Goal: Register for event/course

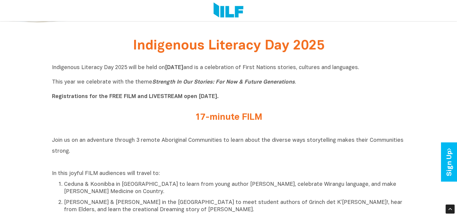
scroll to position [212, 0]
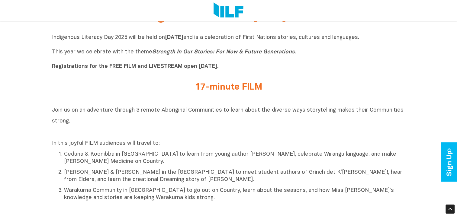
click at [52, 38] on p "Indigenous Literacy Day 2025 will be held on Wednesday 3 September and is a cel…" at bounding box center [229, 52] width 354 height 36
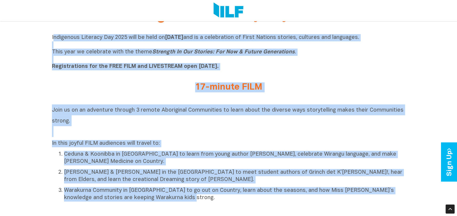
drag, startPoint x: 53, startPoint y: 38, endPoint x: 200, endPoint y: 206, distance: 222.9
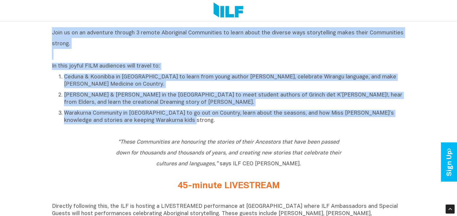
scroll to position [302, 0]
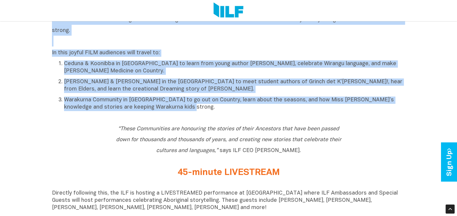
copy div "ndigenous Literacy Day 2025 will be held on Wednesday 3 September and is a cele…"
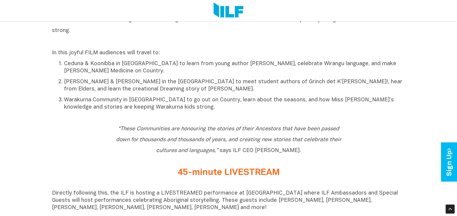
click at [366, 128] on div "“These Communities are honouring the stories of their Ancestors that have been …" at bounding box center [229, 141] width 354 height 36
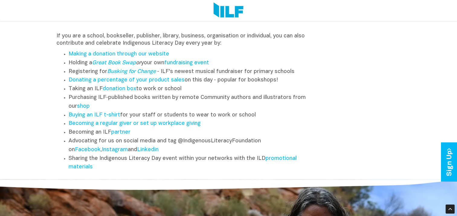
scroll to position [755, 0]
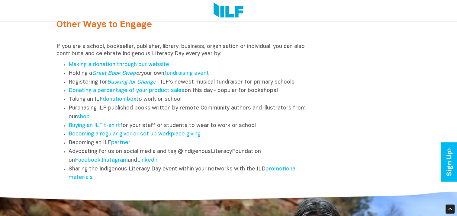
click at [73, 55] on p "If you are a school, bookseller, publisher, library, business, organisation or …" at bounding box center [185, 50] width 256 height 15
drag, startPoint x: 57, startPoint y: 51, endPoint x: 146, endPoint y: 180, distance: 157.7
click at [146, 180] on div "If you are a school, bookseller, publisher, library, business, organisation or …" at bounding box center [185, 112] width 256 height 139
drag, startPoint x: 146, startPoint y: 180, endPoint x: 140, endPoint y: 93, distance: 87.6
copy div "If you are a school, bookseller, publisher, library, business, organisation or …"
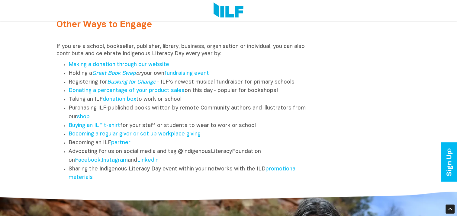
click at [369, 96] on div "Other Ways to Engage If you are a school, bookseller, publisher, library, busin…" at bounding box center [229, 97] width 354 height 178
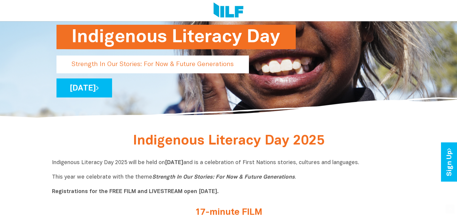
scroll to position [121, 0]
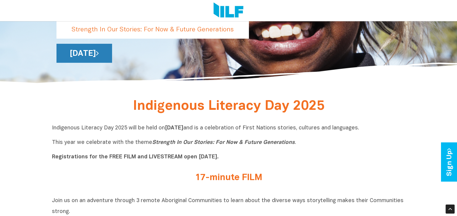
click at [112, 54] on link "[DATE]" at bounding box center [85, 53] width 56 height 19
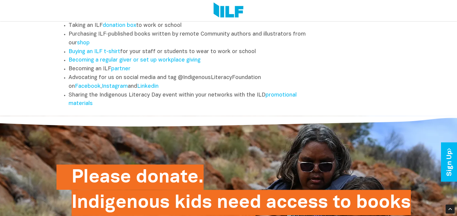
scroll to position [846, 0]
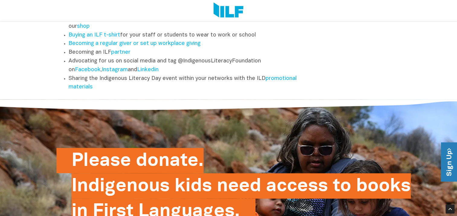
click at [449, 163] on link "Sign Up" at bounding box center [449, 162] width 17 height 39
